Goal: Task Accomplishment & Management: Complete application form

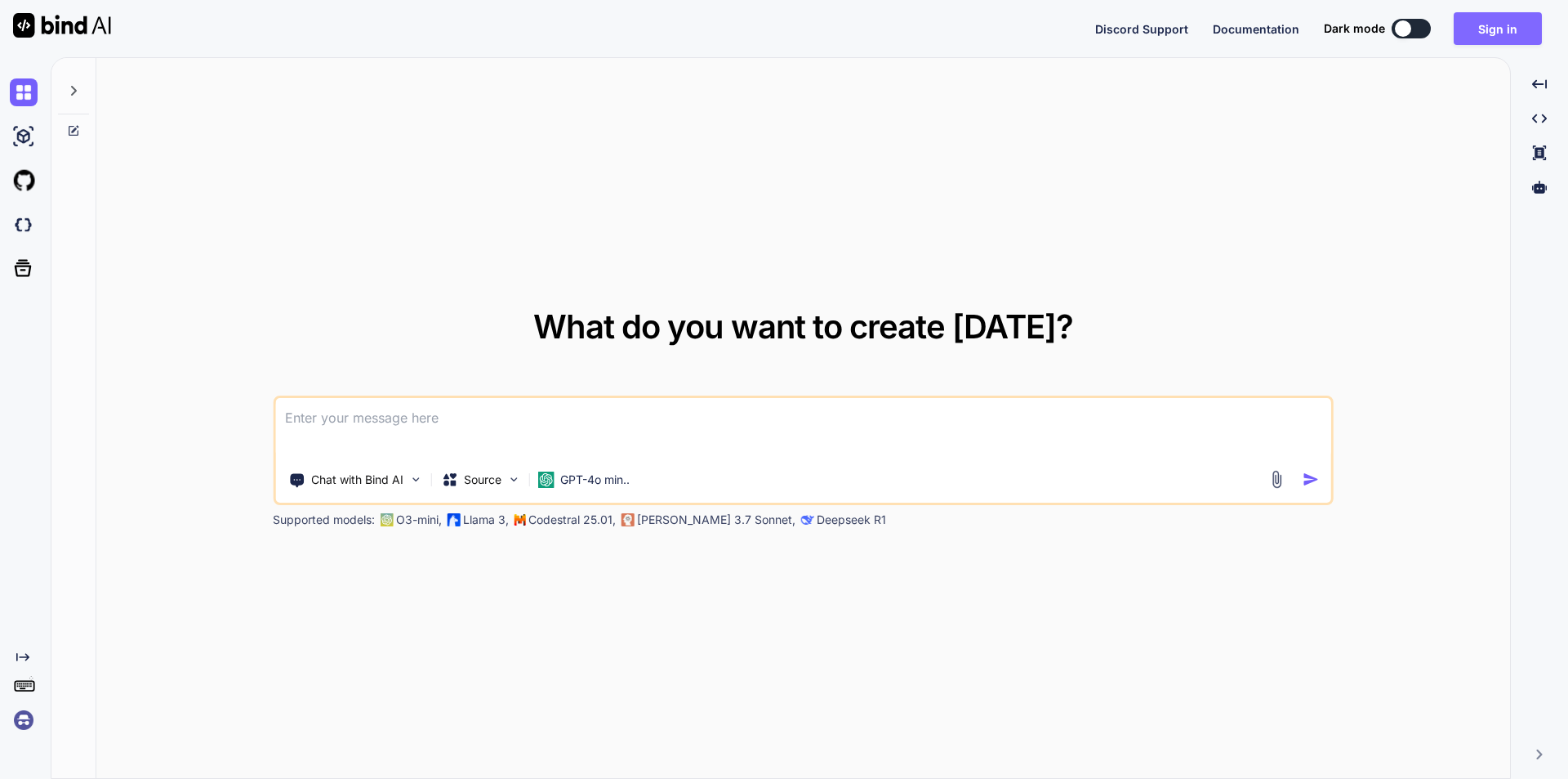
click at [1482, 31] on button "Sign in" at bounding box center [1499, 28] width 88 height 32
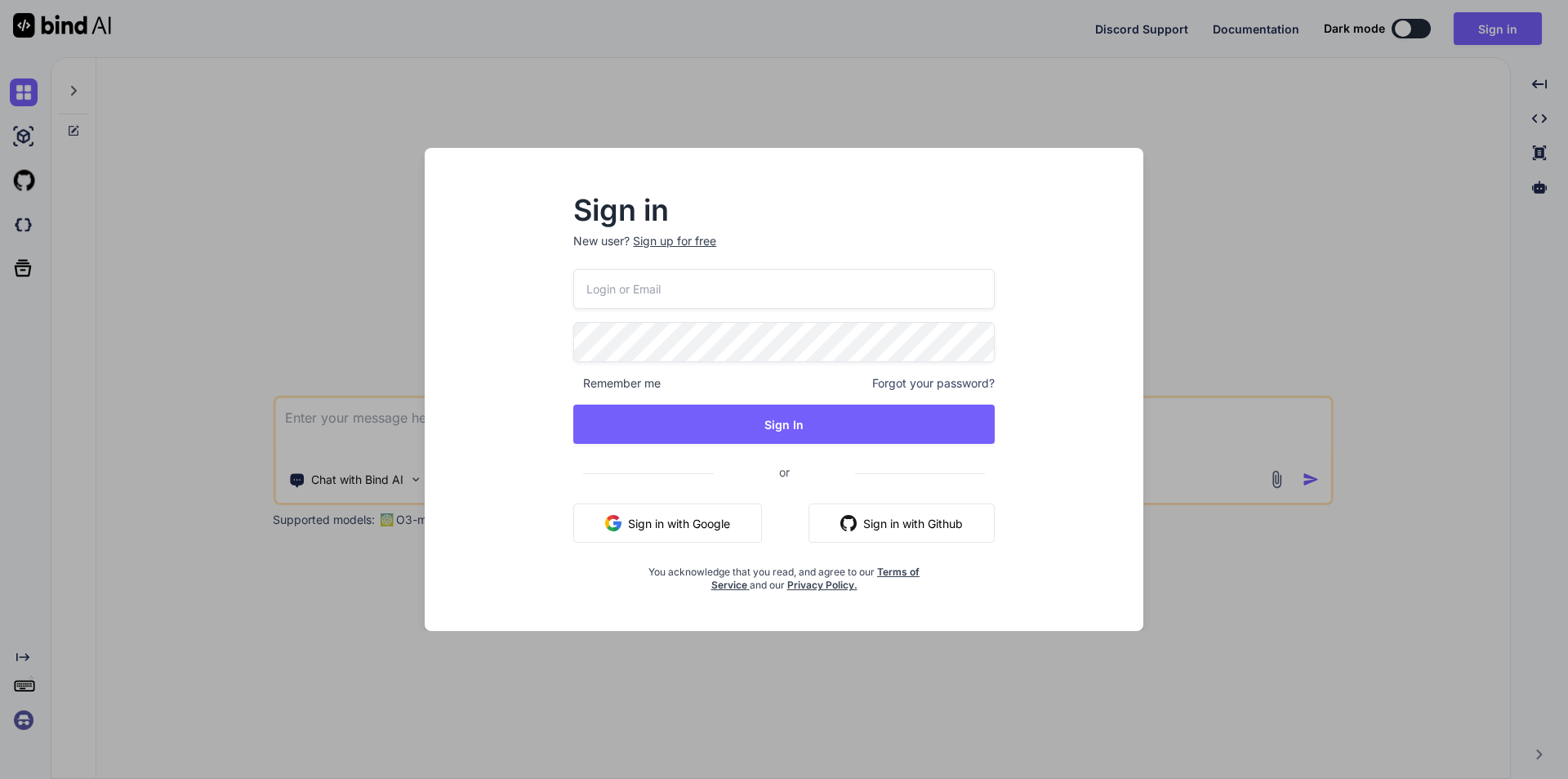
click at [692, 294] on input "email" at bounding box center [784, 289] width 422 height 40
type input "rohitj"
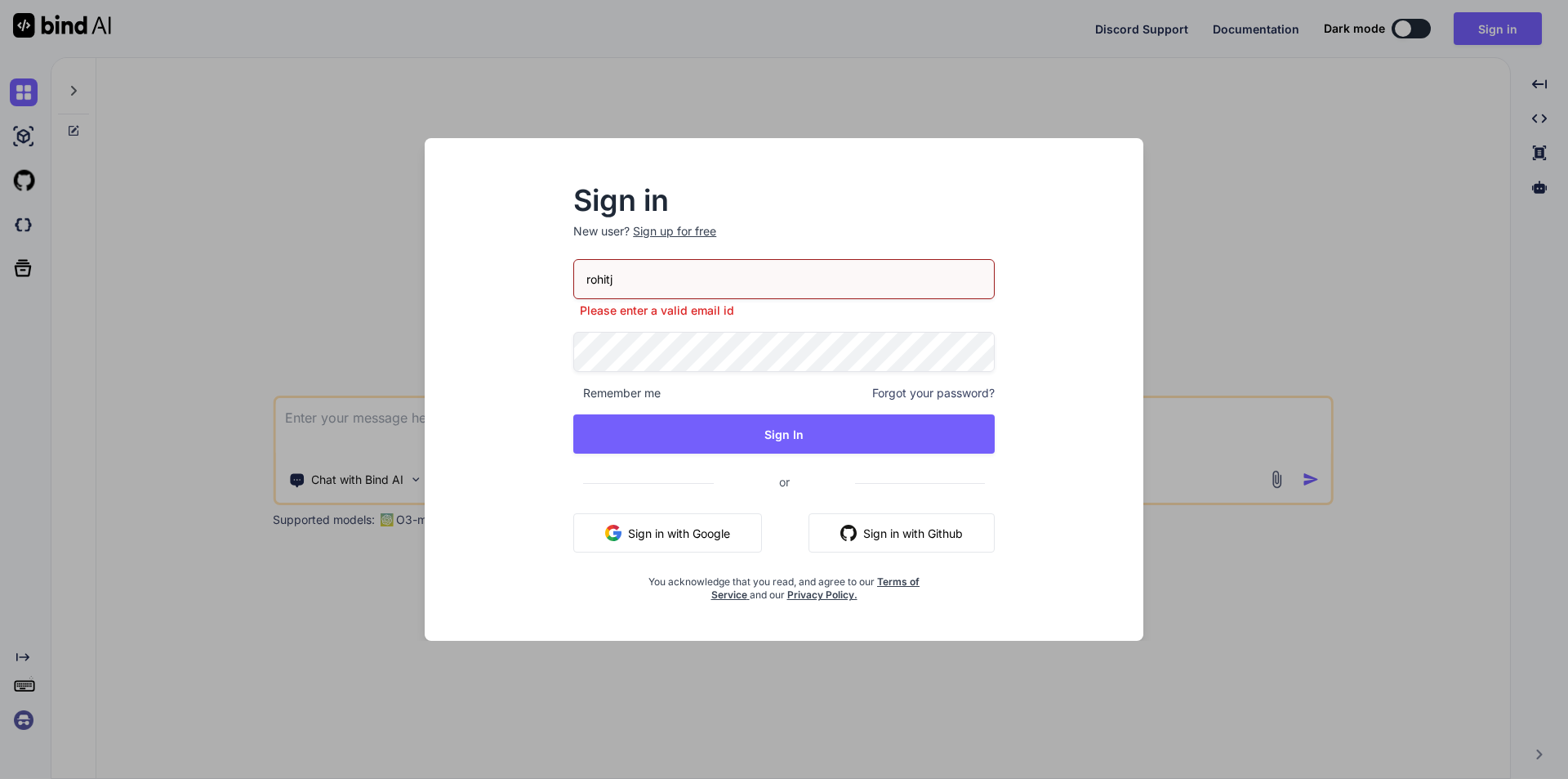
click at [687, 245] on p "New user? Sign up for free" at bounding box center [784, 241] width 422 height 36
click at [688, 229] on div "Sign up for free" at bounding box center [674, 231] width 83 height 17
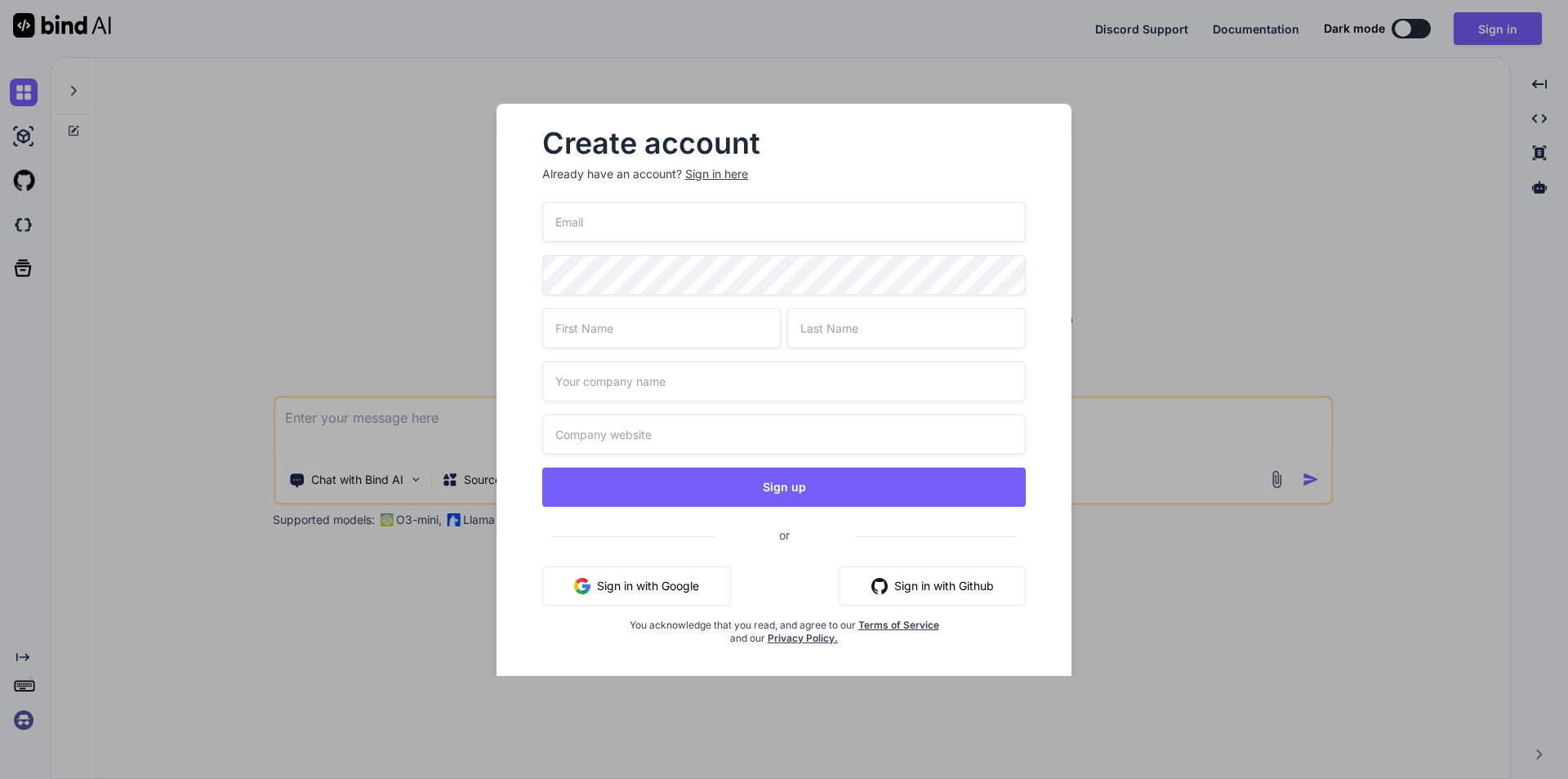
click at [688, 229] on input "email" at bounding box center [784, 221] width 483 height 40
type input "[EMAIL_ADDRESS][DOMAIN_NAME]"
type input "Rohit"
type input "Jais"
click at [603, 390] on input "text" at bounding box center [784, 381] width 483 height 40
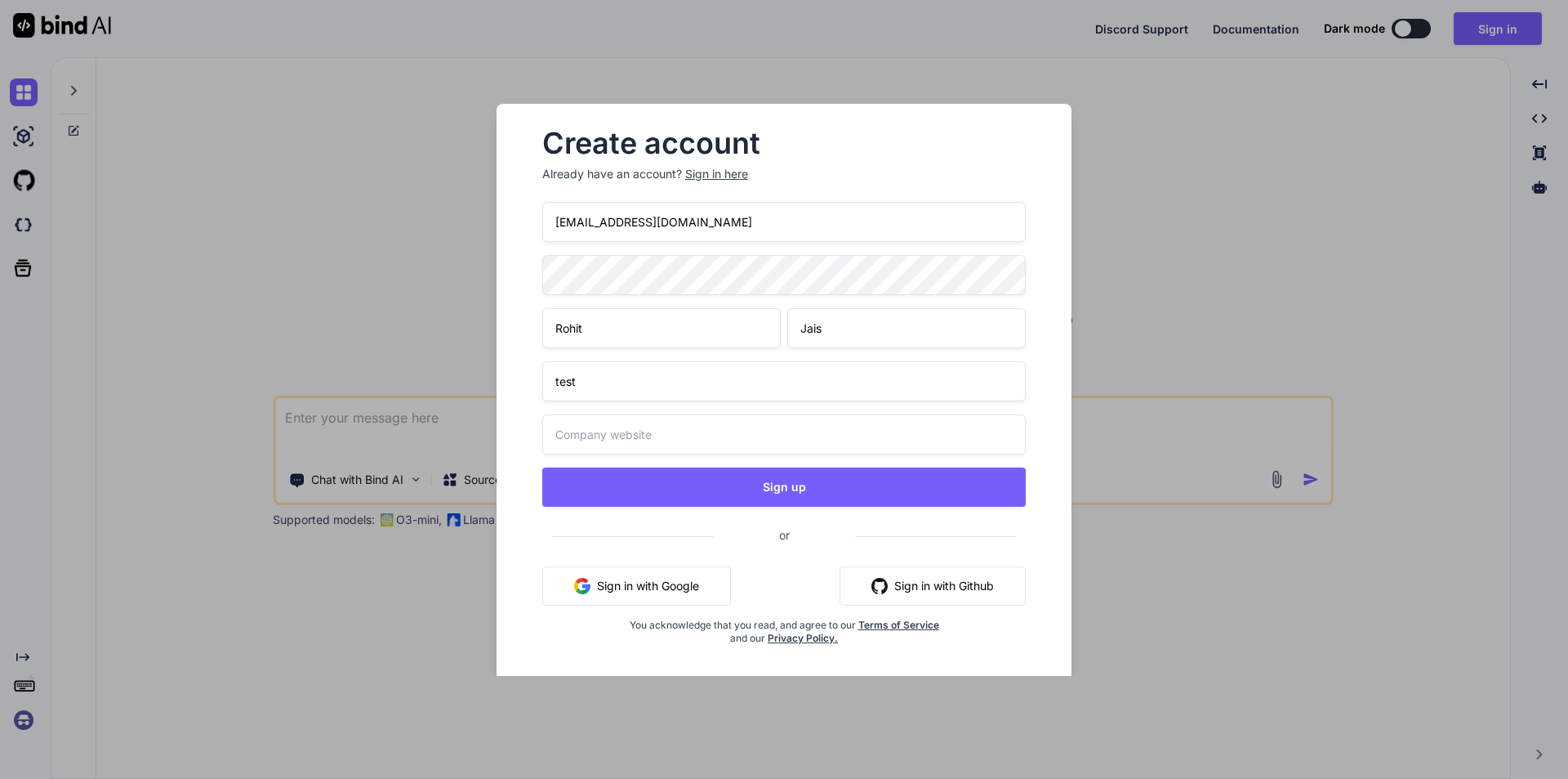
type input "test"
drag, startPoint x: 606, startPoint y: 337, endPoint x: 535, endPoint y: 330, distance: 71.3
click at [535, 330] on div "Create account Already have an account? Sign in here rohitj2@chetu.com Rohit Ja…" at bounding box center [784, 400] width 522 height 568
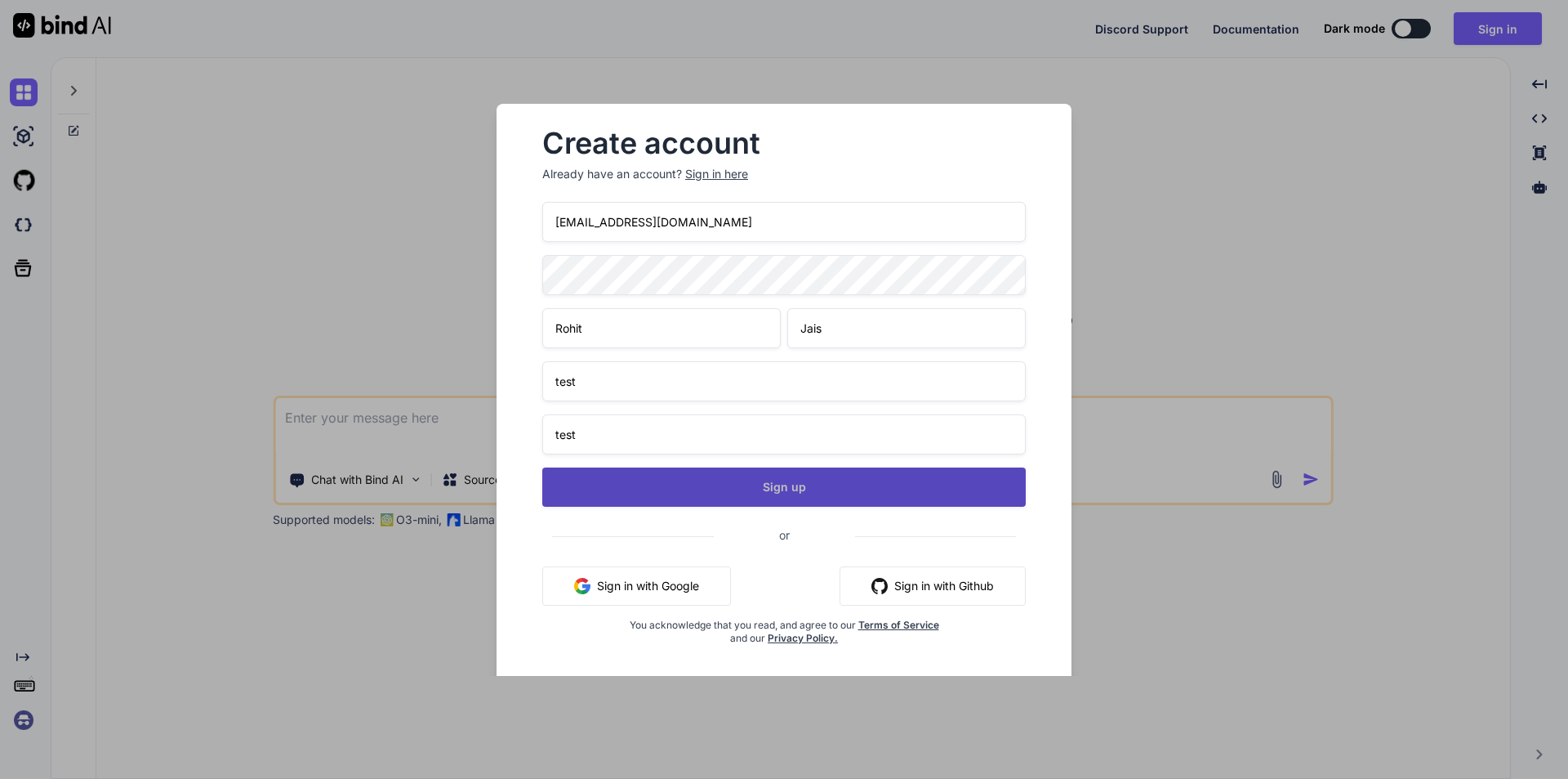
click at [692, 494] on button "Sign up" at bounding box center [784, 487] width 483 height 39
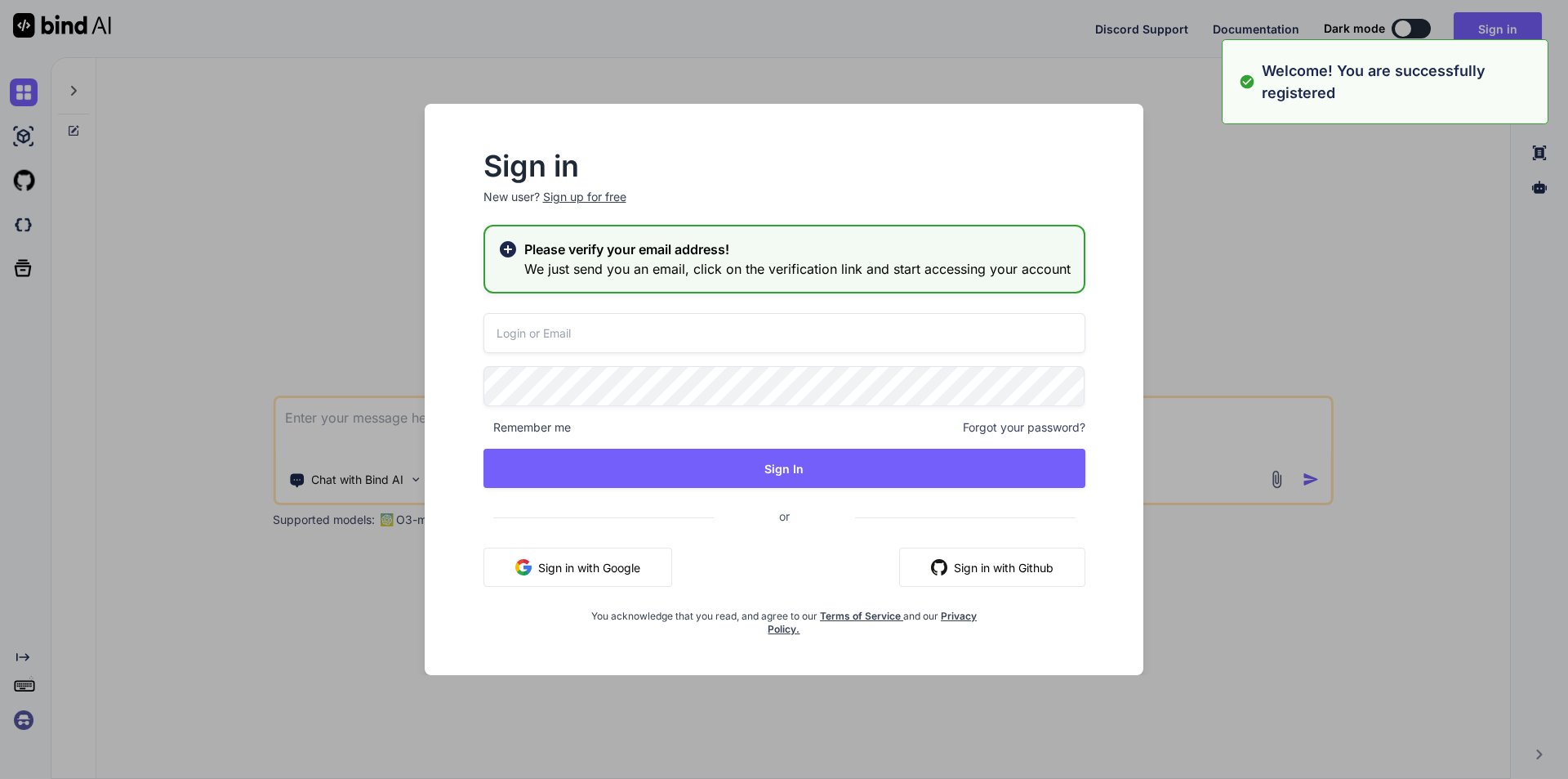
type input "rohitj2@chetu.com"
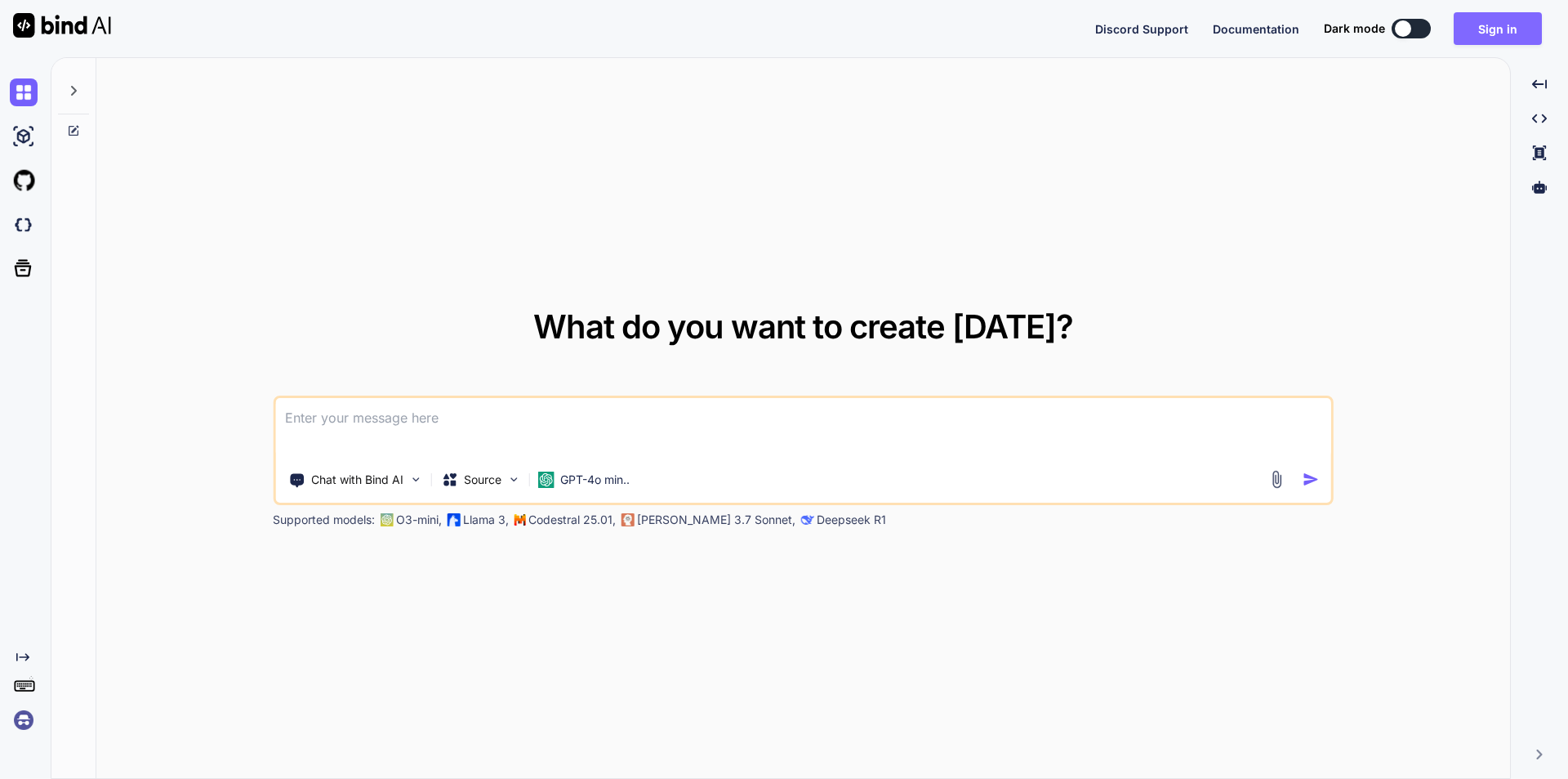
click at [1514, 43] on button "Sign in" at bounding box center [1499, 28] width 88 height 32
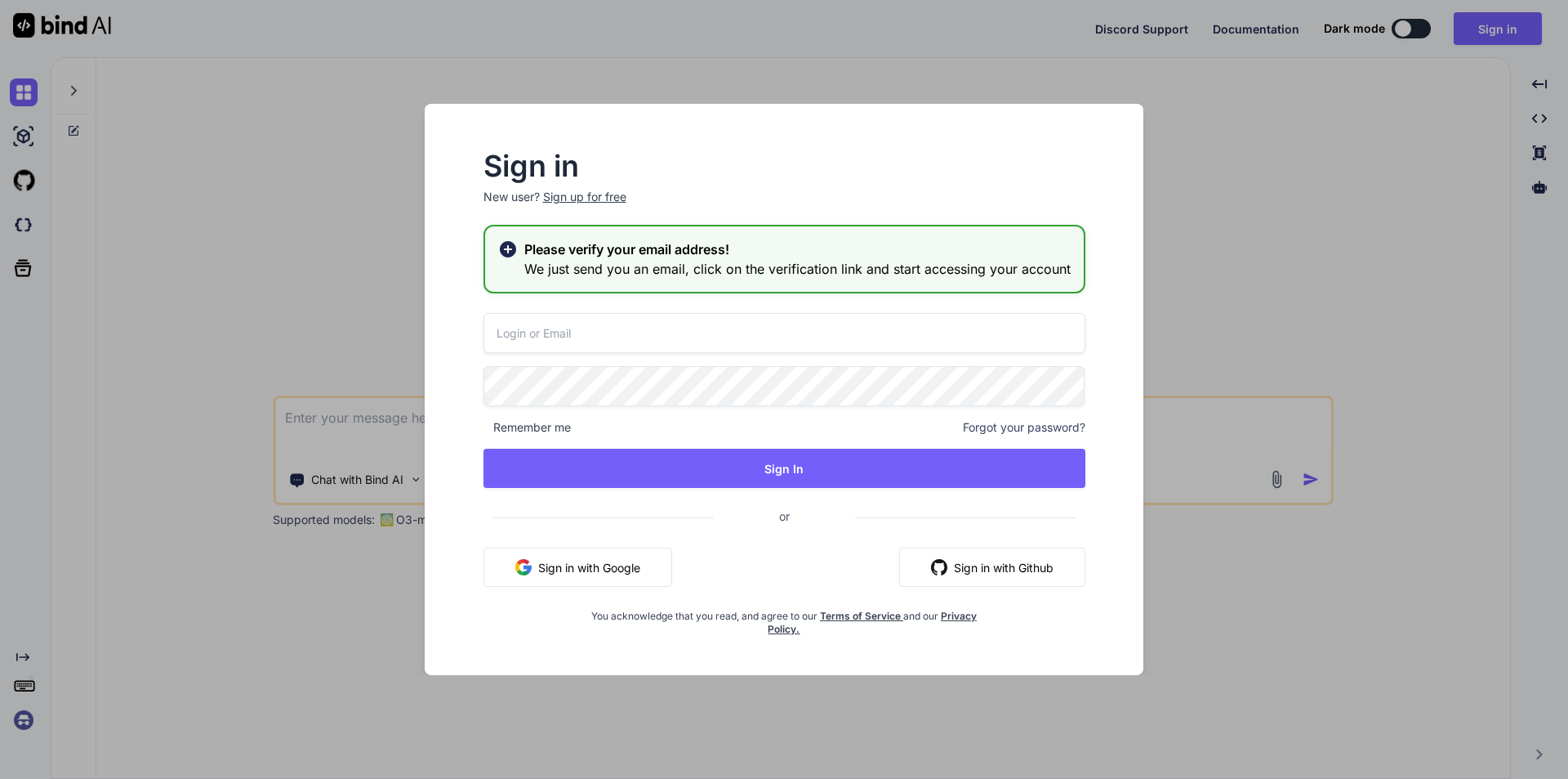
type input "rohitj2@chetu.com"
click at [608, 193] on div "Sign up for free" at bounding box center [584, 197] width 83 height 17
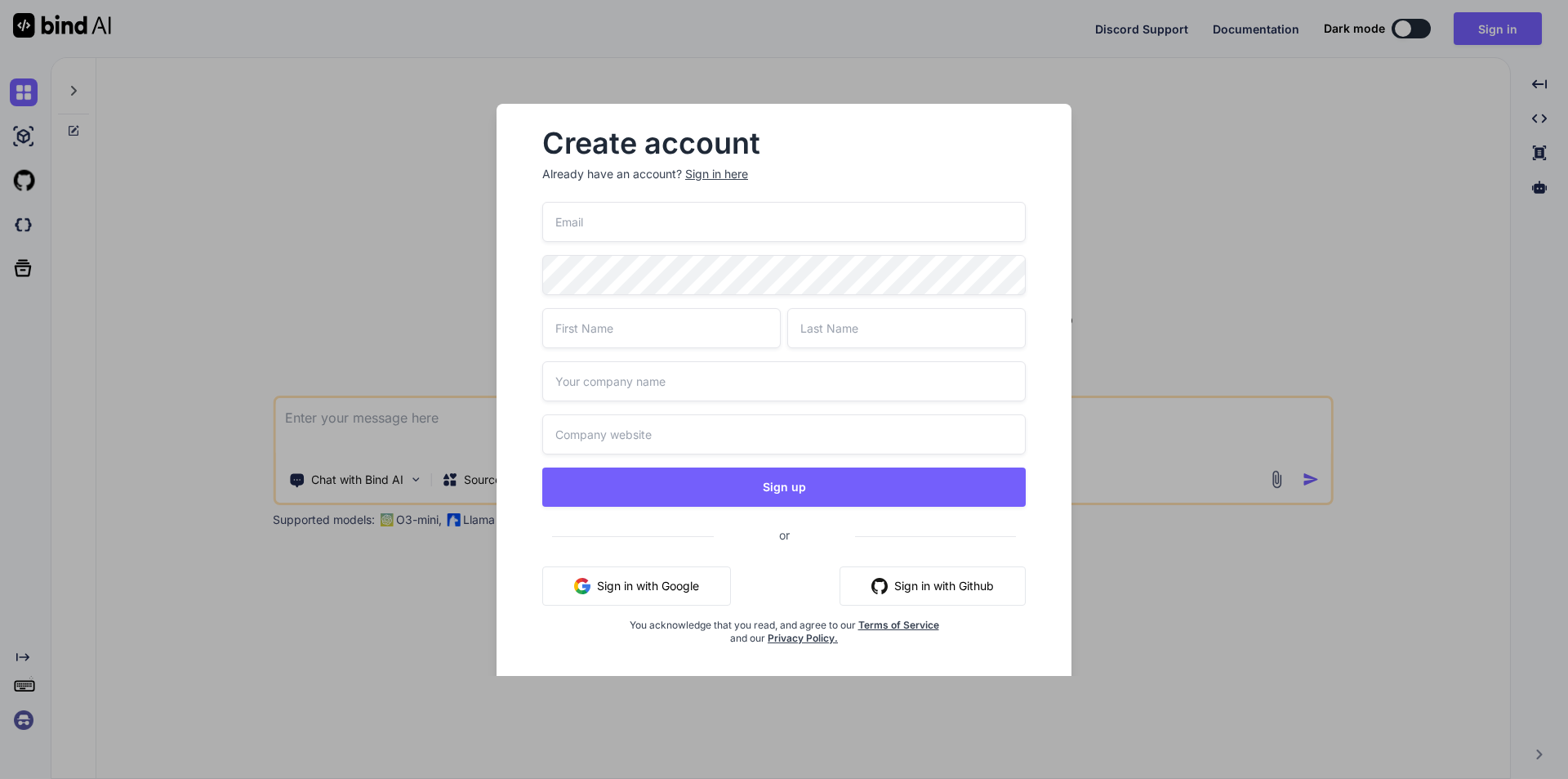
click at [726, 172] on div "Sign in here" at bounding box center [717, 174] width 63 height 17
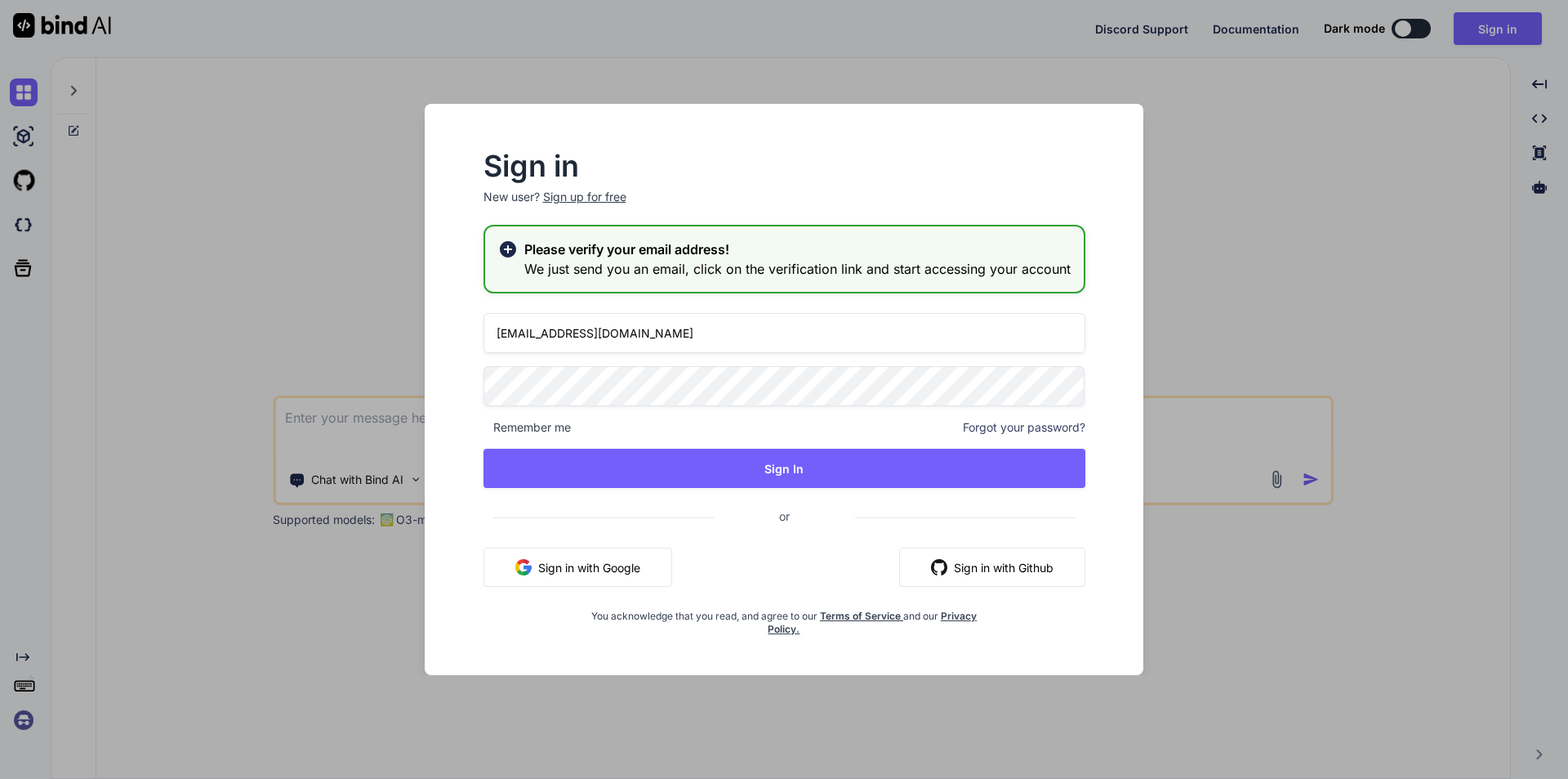
drag, startPoint x: 515, startPoint y: 335, endPoint x: 446, endPoint y: 336, distance: 69.0
click at [446, 336] on div "Sign in New user? Sign up for free Please verify your email address! We just se…" at bounding box center [784, 404] width 693 height 542
click at [452, 389] on div "Sign in New user? Sign up for free Please verify your email address! We just se…" at bounding box center [784, 404] width 693 height 542
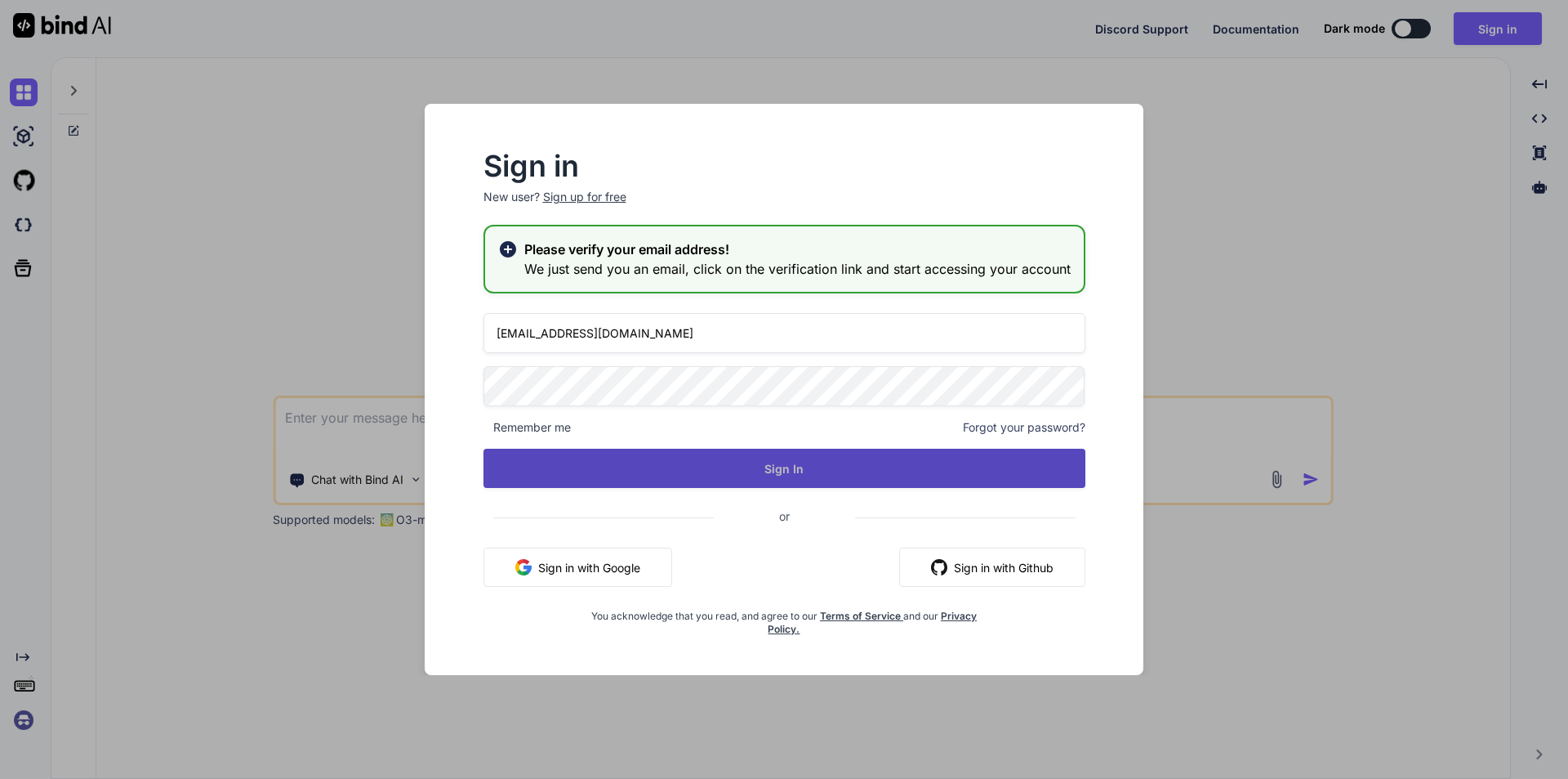
click at [766, 454] on button "Sign In" at bounding box center [784, 468] width 603 height 39
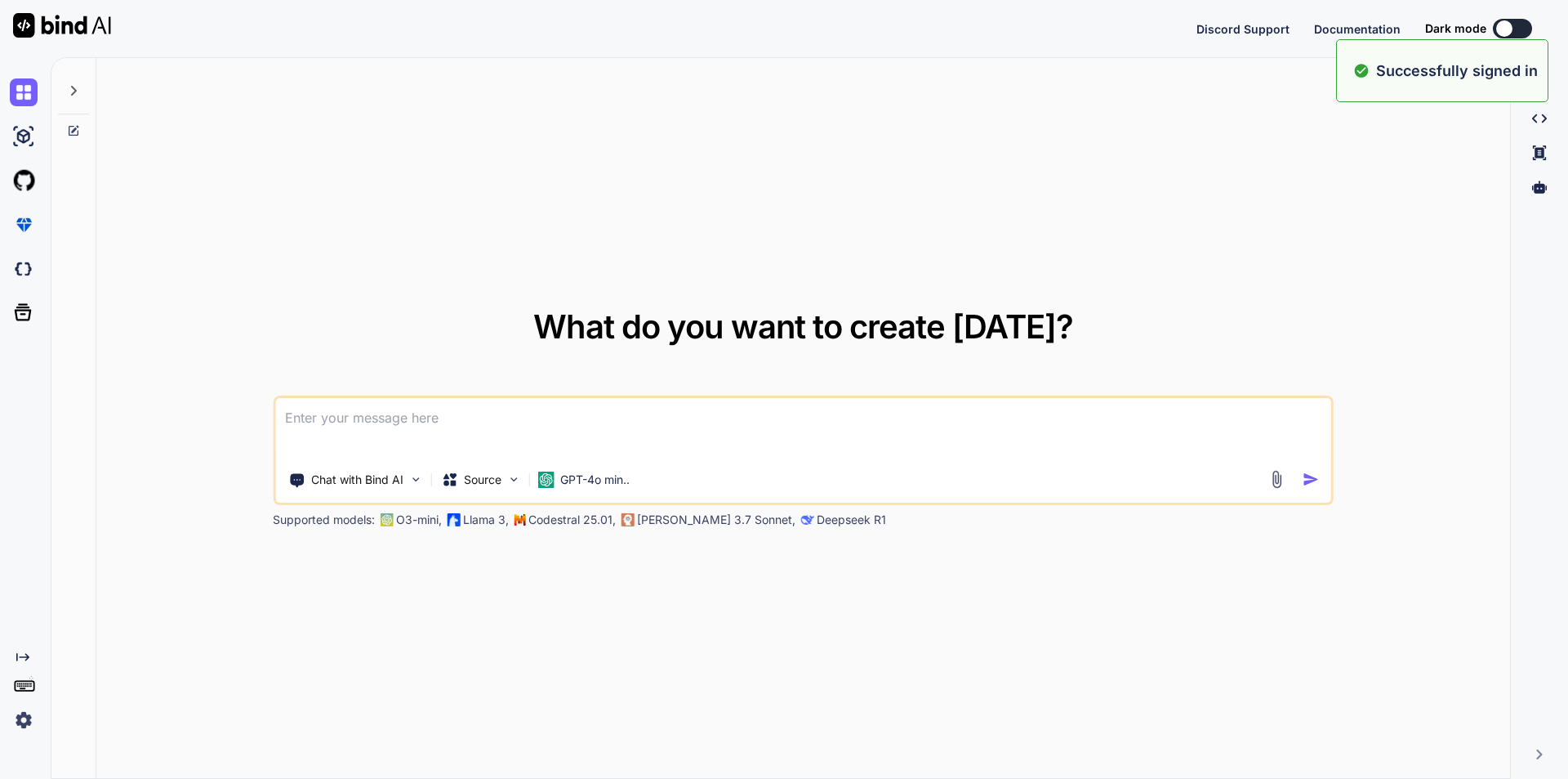
type textarea "x"
click at [1084, 234] on div "What do you want to create today? Chat with Bind AI Source GPT-4o min.. Support…" at bounding box center [804, 418] width 1414 height 721
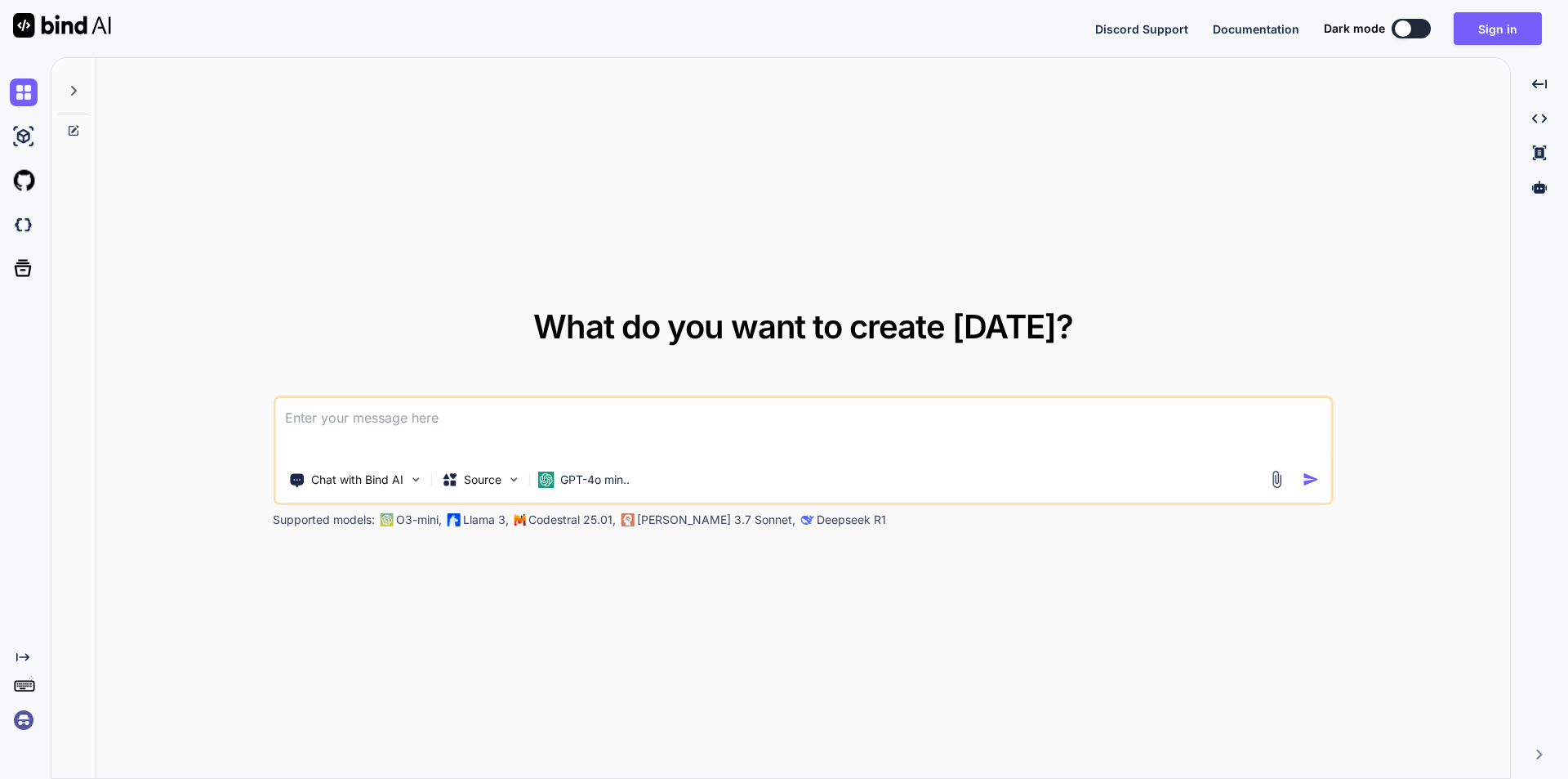
click at [460, 439] on textarea at bounding box center [803, 429] width 1056 height 61
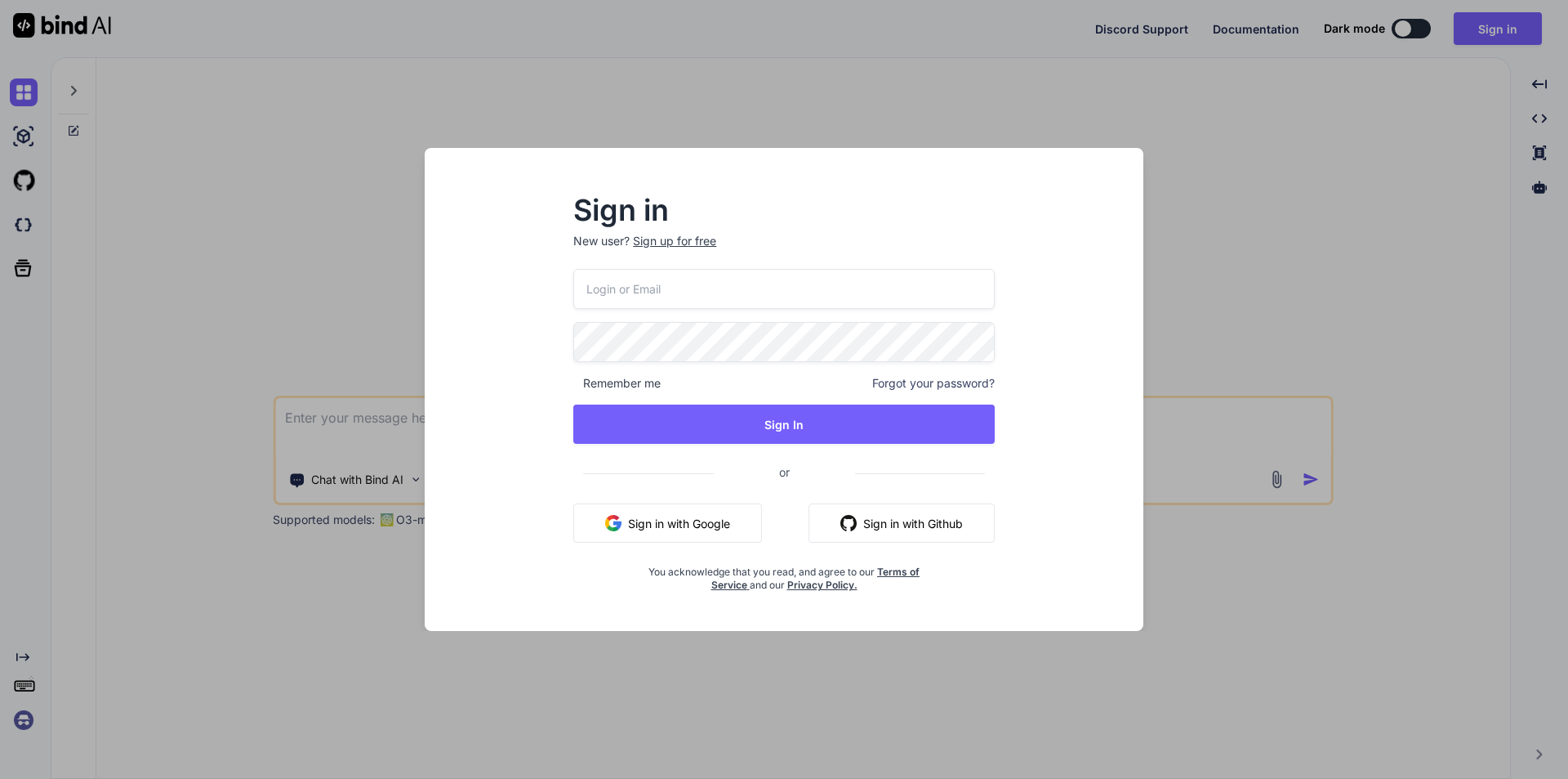
type input "rohitj2@chetu.com"
click at [1322, 632] on div "Sign in New user? Sign up for free rohitj2@chetu.com Remember me Forgot your pa…" at bounding box center [784, 390] width 1568 height 779
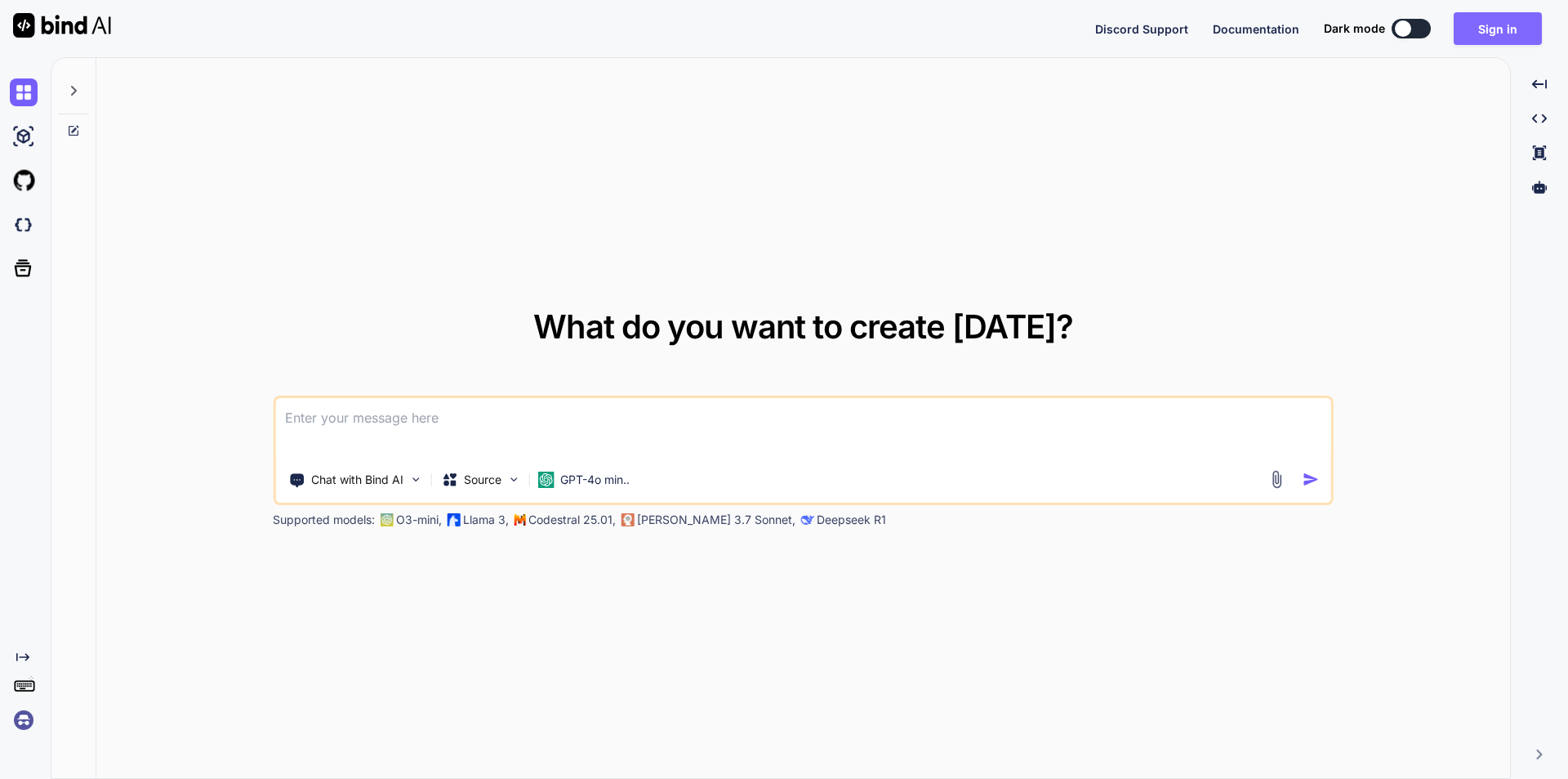
click at [1494, 30] on button "Sign in" at bounding box center [1499, 28] width 88 height 32
click at [367, 428] on textarea at bounding box center [803, 429] width 1056 height 61
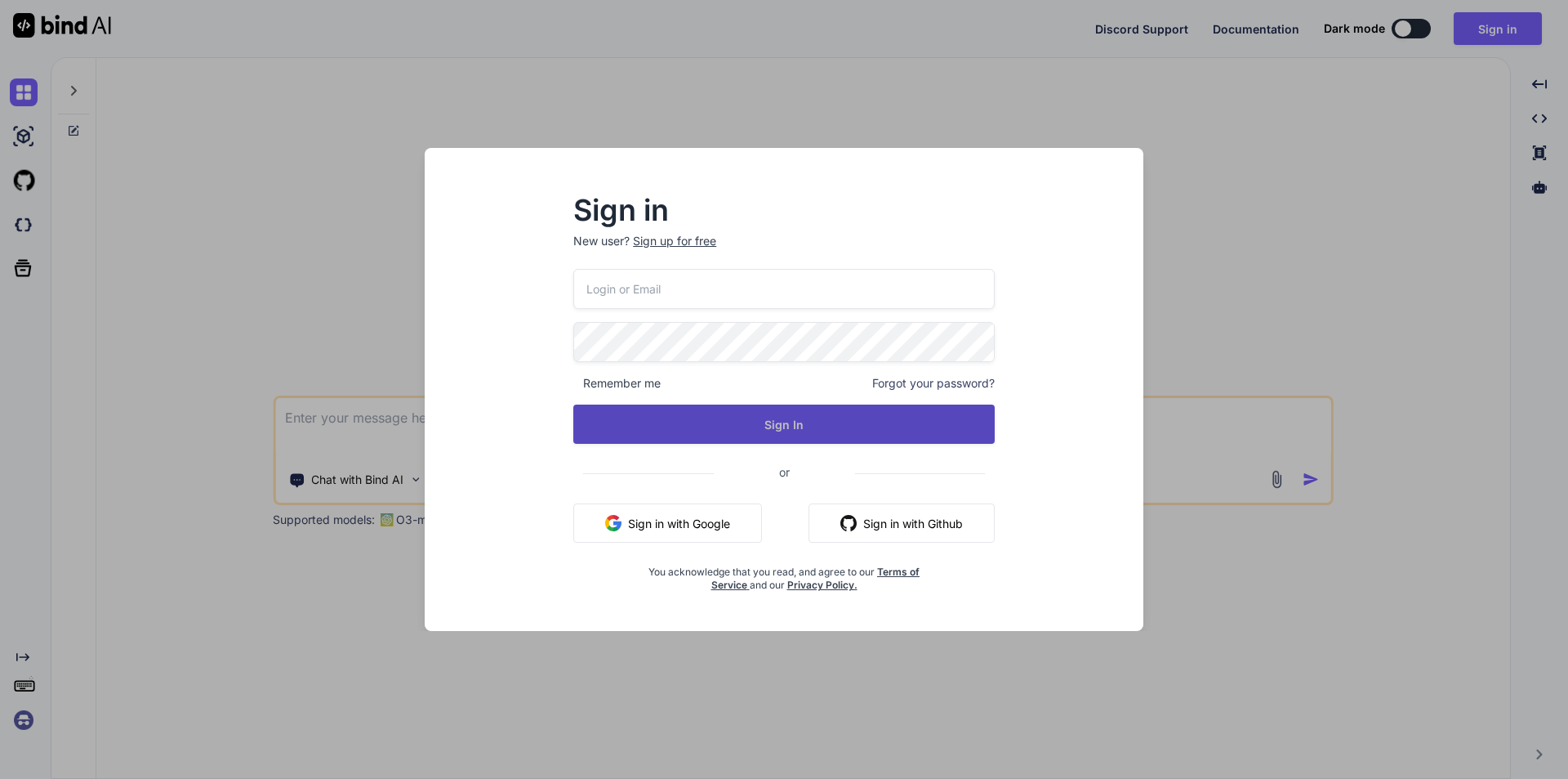
type input "[EMAIL_ADDRESS][DOMAIN_NAME]"
click at [740, 424] on button "Sign In" at bounding box center [784, 424] width 422 height 39
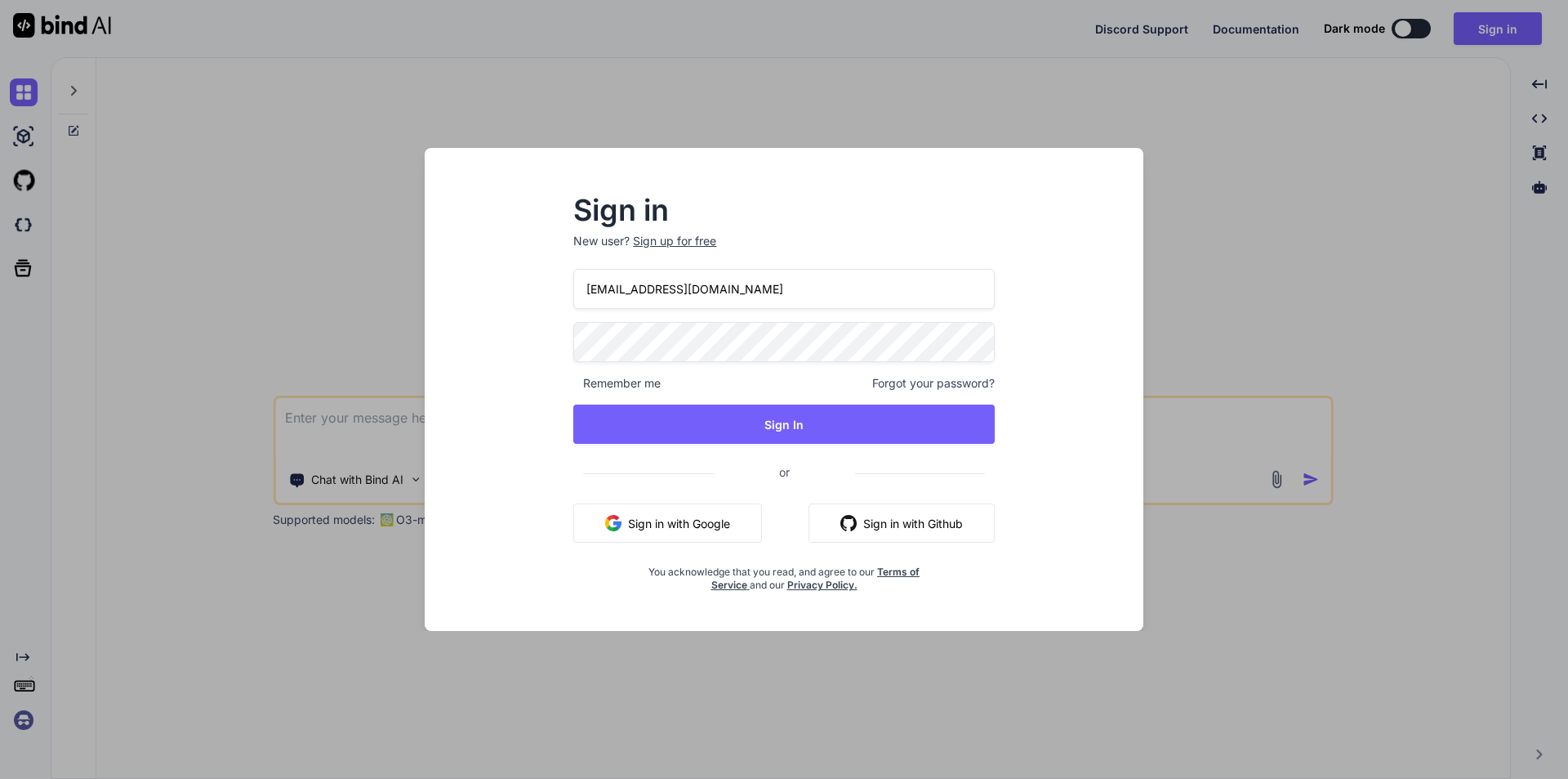
click at [282, 295] on div "Sign in New user? Sign up for free rohitj2@chetu.com Remember me Forgot your pa…" at bounding box center [784, 390] width 1568 height 779
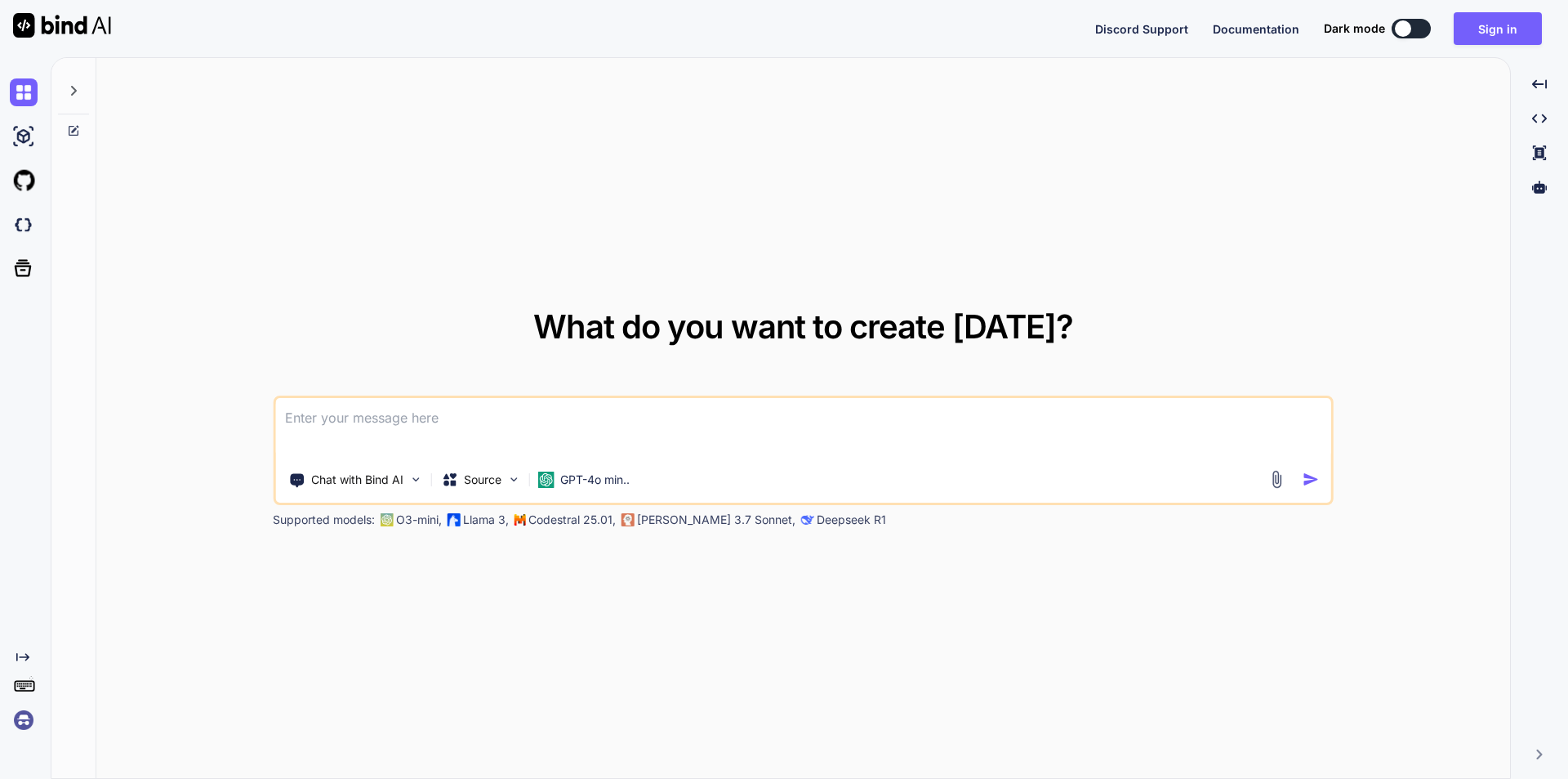
click at [550, 415] on textarea at bounding box center [803, 429] width 1056 height 61
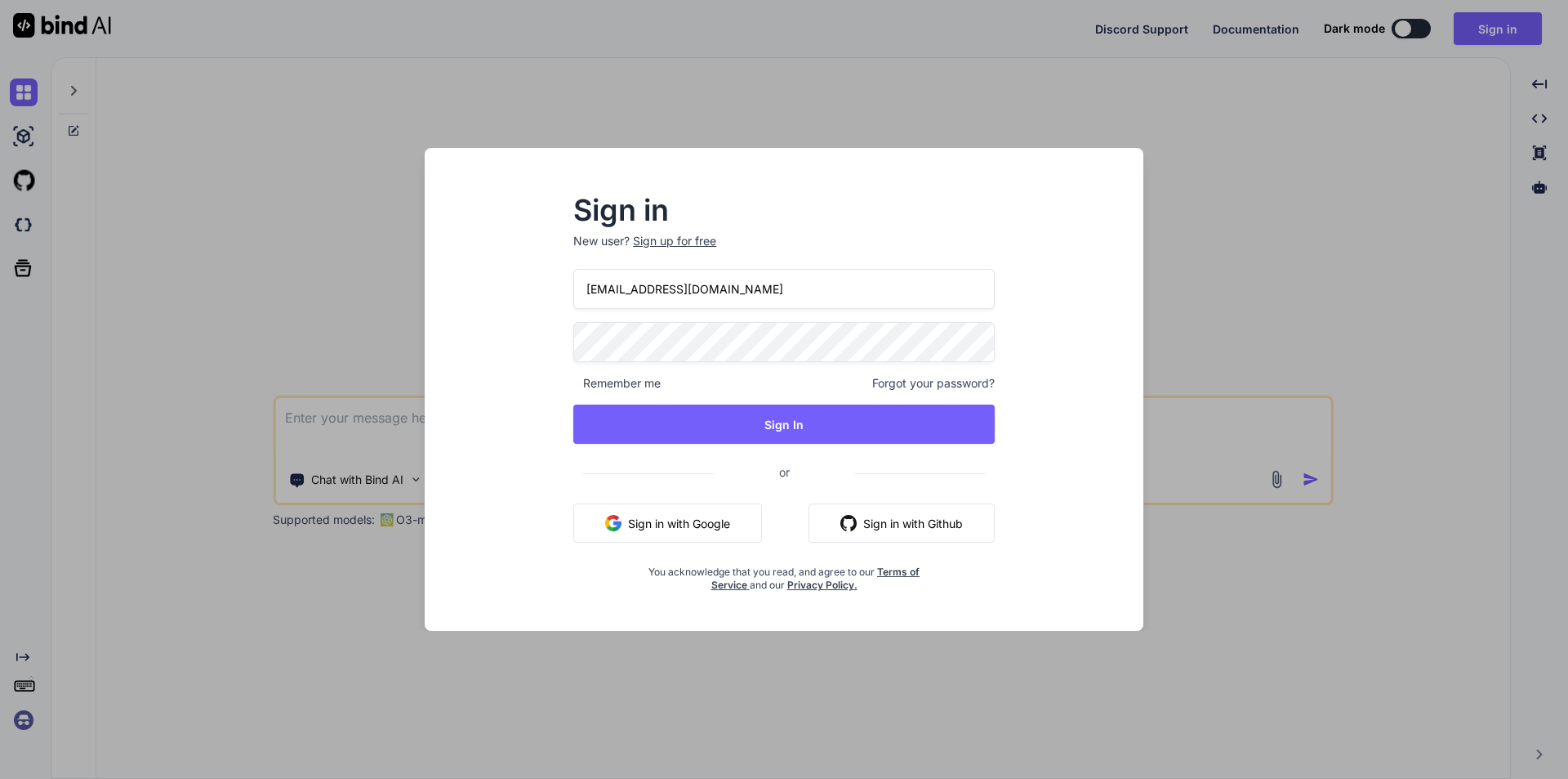
click at [518, 328] on div "Sign in New user? Sign up for free rohitj2@chetu.com Remember me Forgot your pa…" at bounding box center [784, 404] width 693 height 454
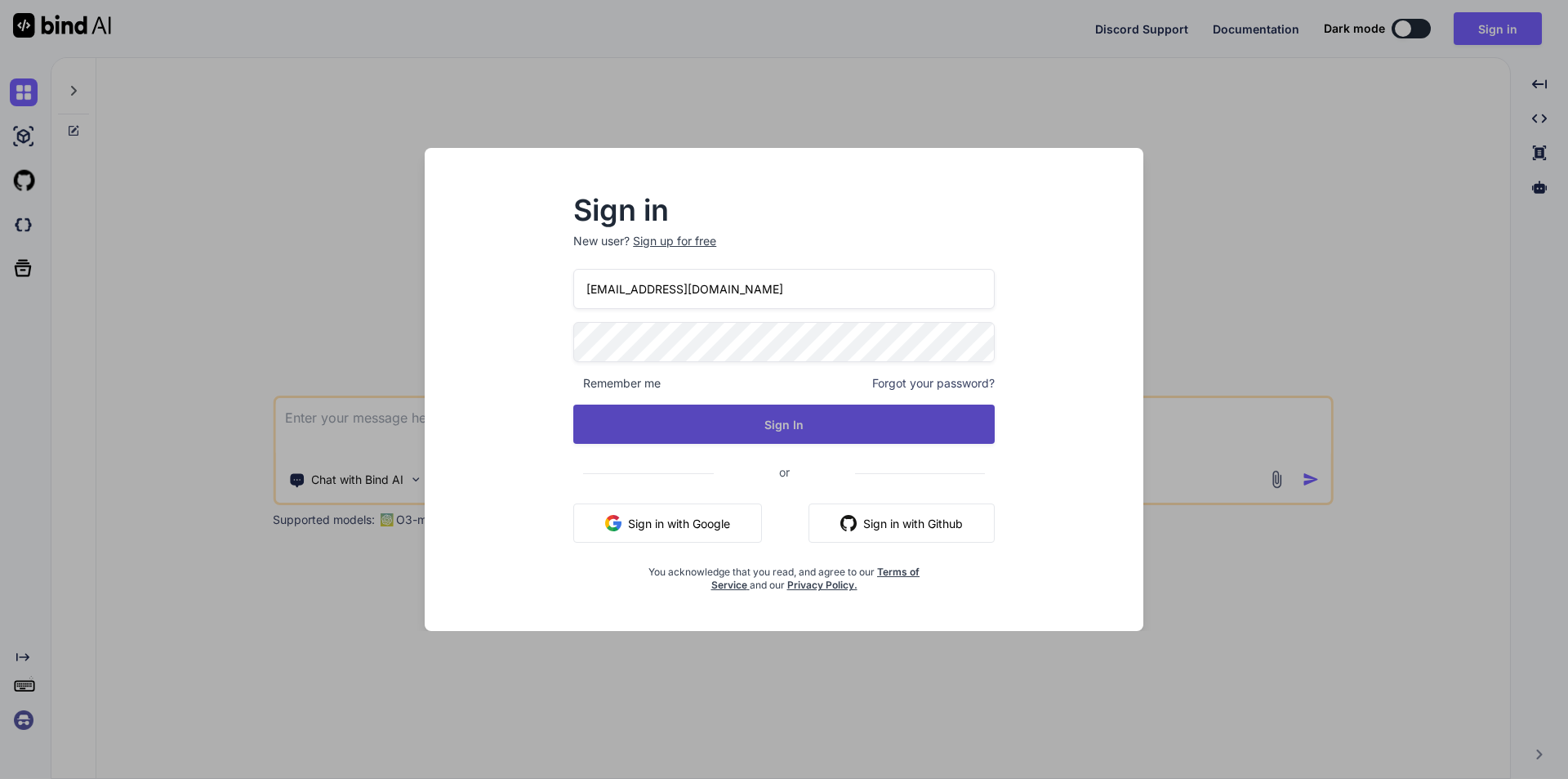
click at [617, 417] on button "Sign In" at bounding box center [784, 424] width 422 height 39
click at [788, 421] on button "Sign In" at bounding box center [784, 424] width 422 height 39
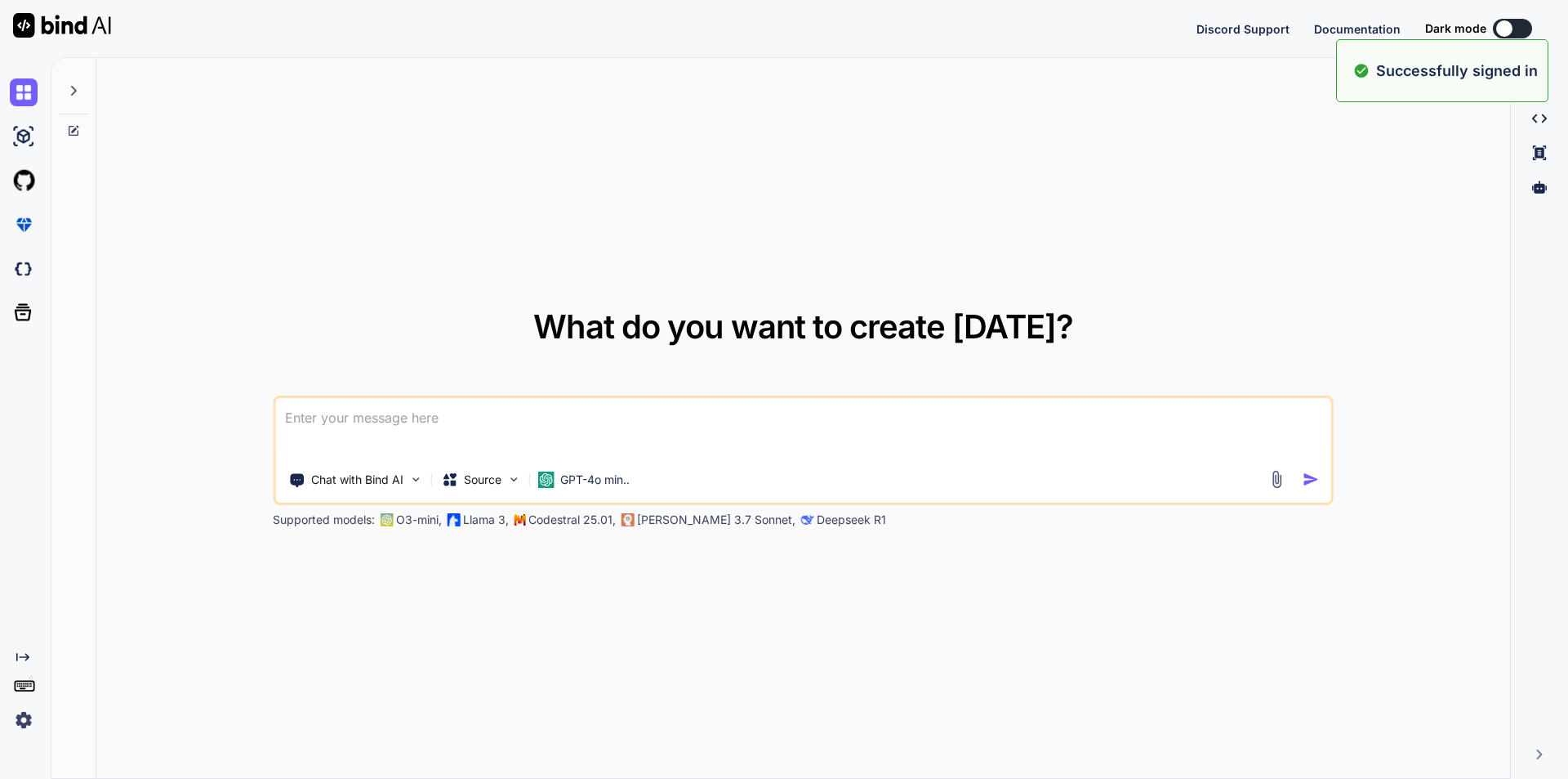
type textarea "x"
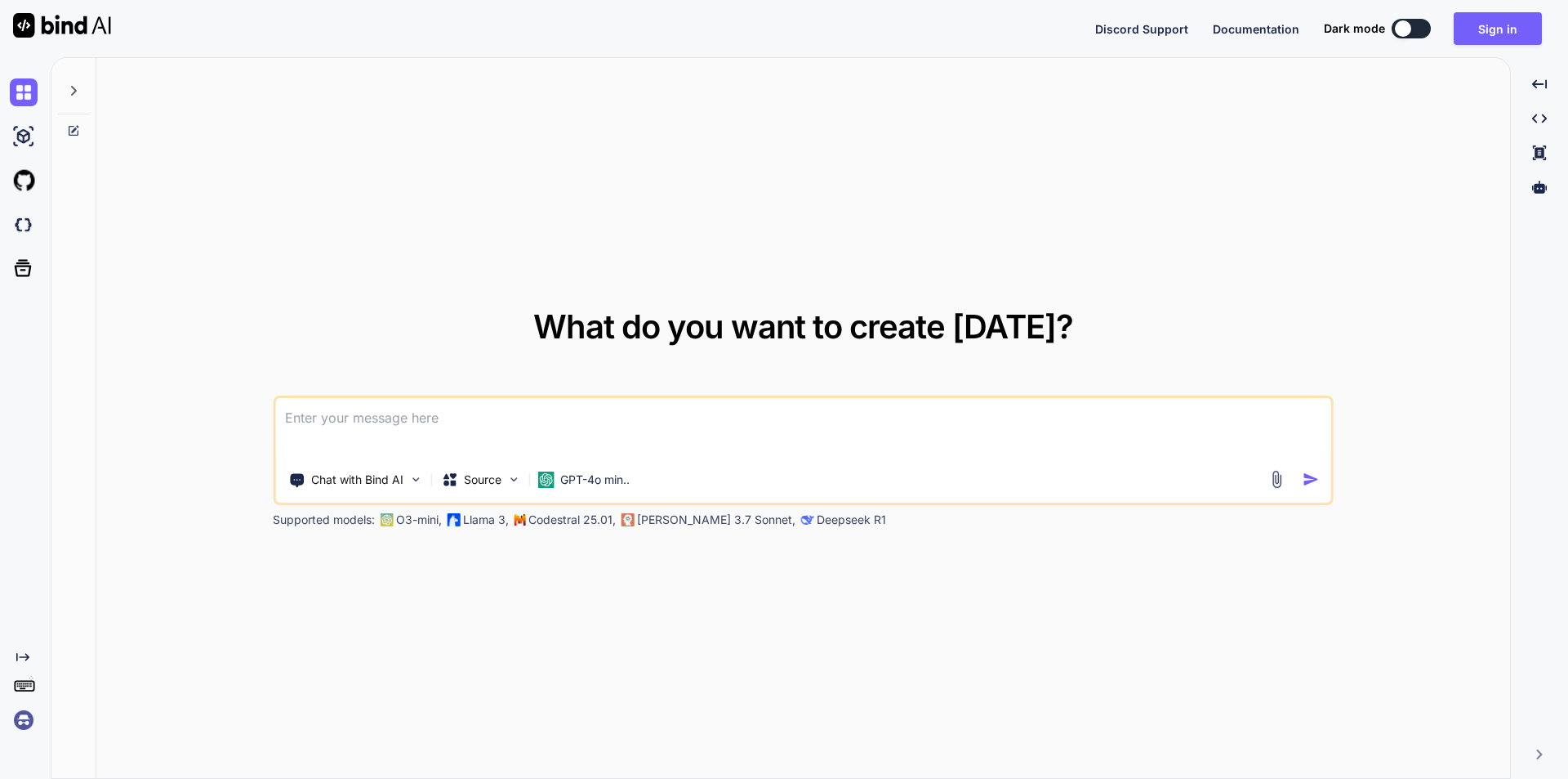
click at [788, 419] on textarea at bounding box center [803, 429] width 1056 height 61
click at [525, 420] on textarea at bounding box center [803, 429] width 1056 height 61
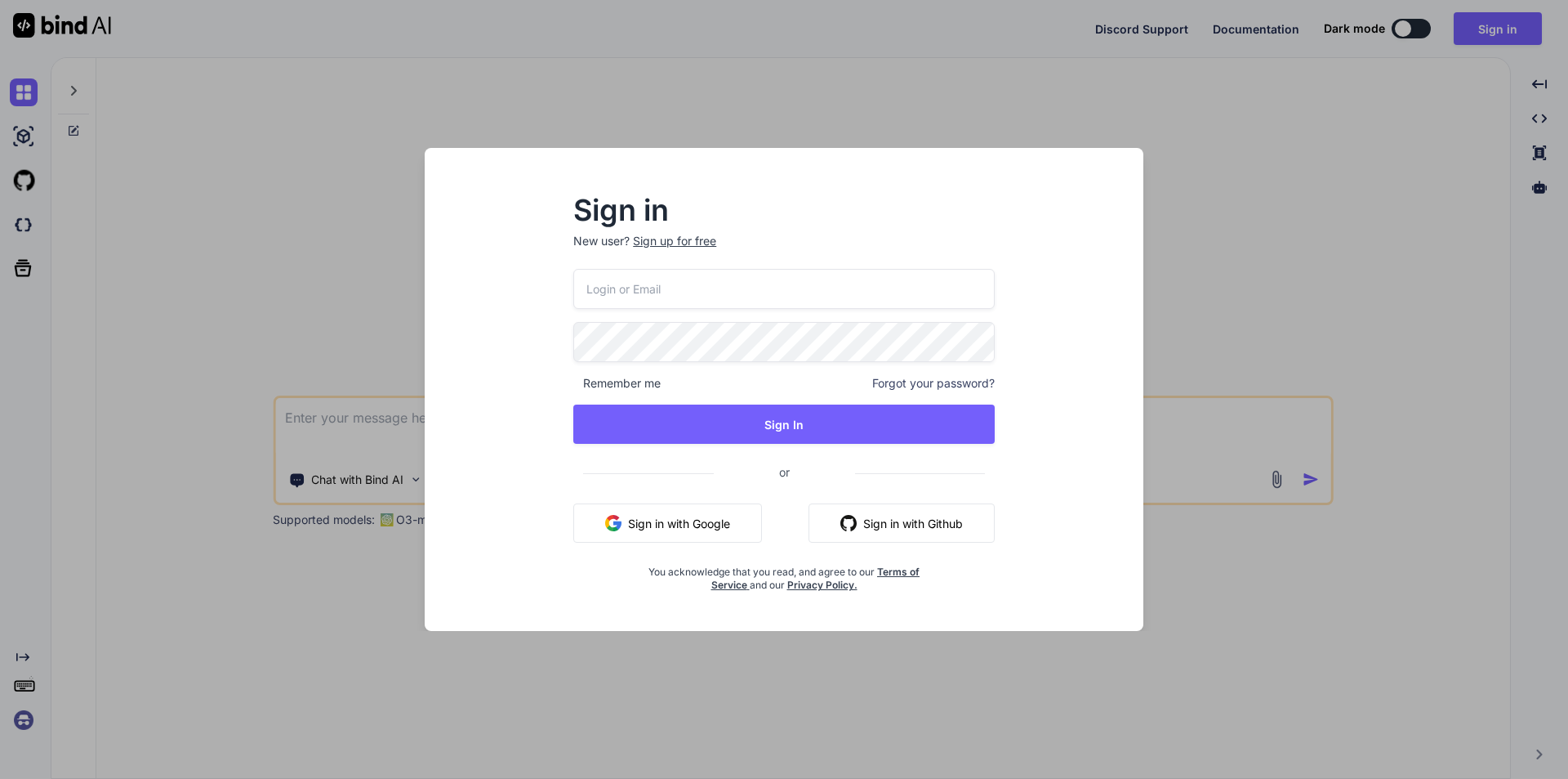
type input "rohitj2@chetu.com"
